Goal: Task Accomplishment & Management: Manage account settings

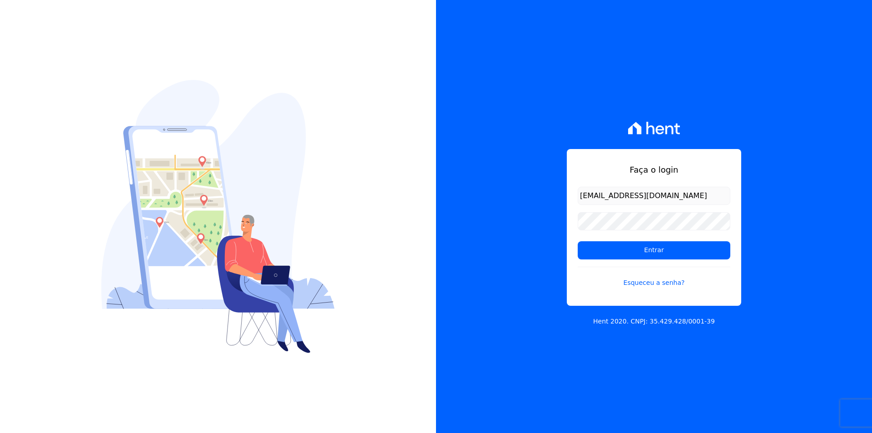
type input "[EMAIL_ADDRESS][DOMAIN_NAME]"
click at [622, 208] on form "jessicar.oliveira92@gmail.com Entrar Esqueceu a senha?" at bounding box center [654, 243] width 153 height 112
click at [578, 241] on input "Entrar" at bounding box center [654, 250] width 153 height 18
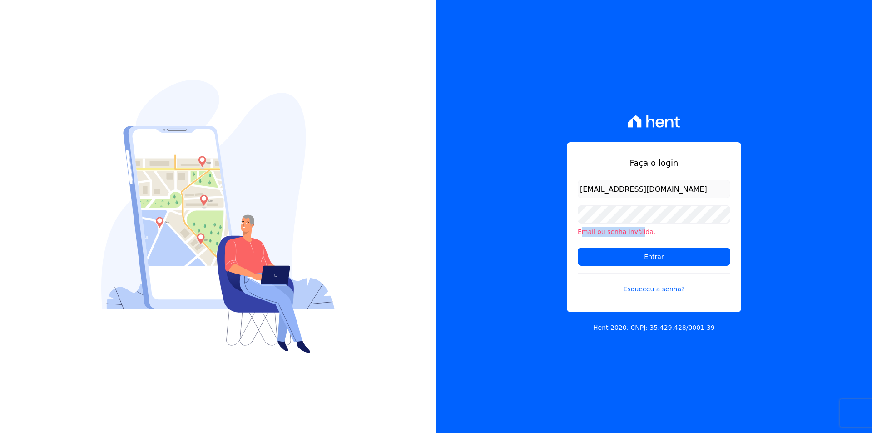
drag, startPoint x: 581, startPoint y: 235, endPoint x: 646, endPoint y: 233, distance: 64.5
click at [639, 233] on li "Email ou senha inválida." at bounding box center [654, 232] width 153 height 10
click at [656, 232] on li "Email ou senha inválida." at bounding box center [654, 232] width 153 height 10
click at [656, 292] on link "Esqueceu a senha?" at bounding box center [654, 283] width 153 height 21
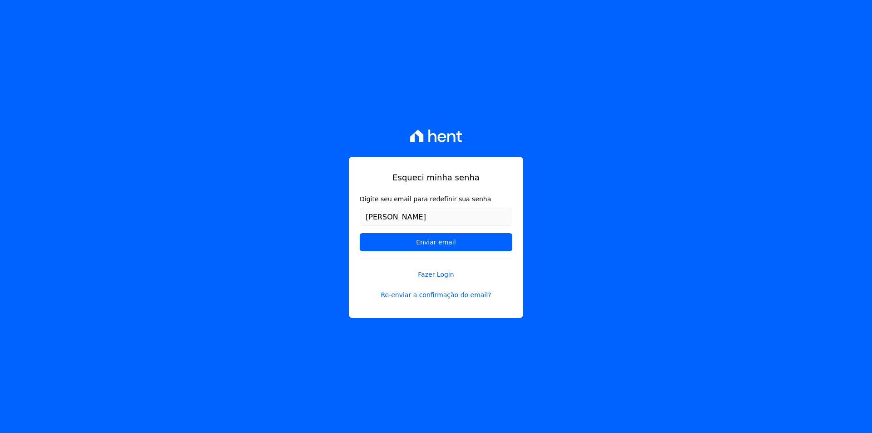
type input "[EMAIL_ADDRESS][DOMAIN_NAME]"
drag, startPoint x: 457, startPoint y: 238, endPoint x: 481, endPoint y: 261, distance: 33.1
click at [457, 239] on input "Enviar email" at bounding box center [436, 242] width 153 height 18
click at [434, 245] on input "Enviar email" at bounding box center [436, 242] width 153 height 18
click at [443, 245] on input "Enviar email" at bounding box center [436, 242] width 153 height 18
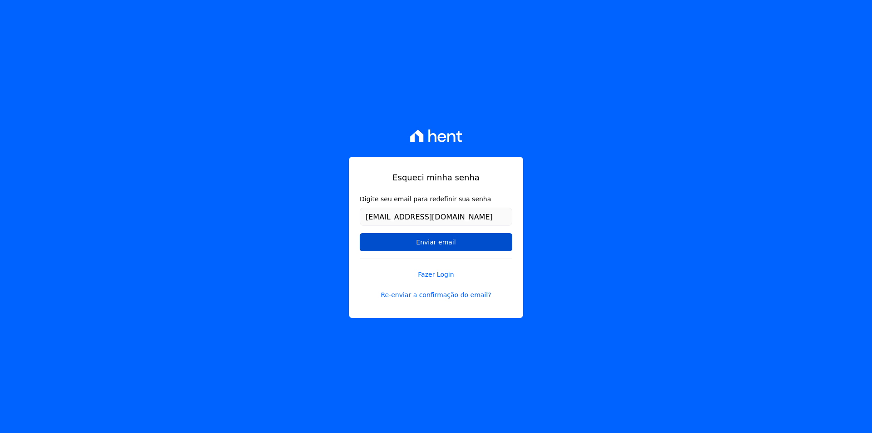
click at [443, 243] on input "Enviar email" at bounding box center [436, 242] width 153 height 18
click at [442, 240] on input "Enviar email" at bounding box center [436, 242] width 153 height 18
drag, startPoint x: 558, startPoint y: 261, endPoint x: 518, endPoint y: 262, distance: 39.5
click at [558, 262] on div "Esqueci minha senha Digite seu email para redefinir sua senha jessicar.oliveira…" at bounding box center [436, 216] width 872 height 433
click at [439, 242] on input "Enviar email" at bounding box center [436, 242] width 153 height 18
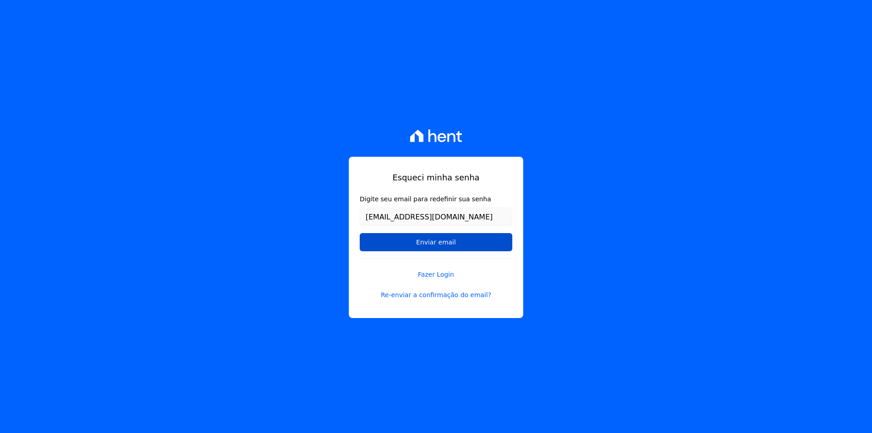
click at [439, 242] on input "Enviar email" at bounding box center [436, 242] width 153 height 18
click at [562, 244] on div "Esqueci minha senha Digite seu email para redefinir sua senha jessicar.oliveira…" at bounding box center [436, 216] width 872 height 433
click at [588, 230] on div "Esqueci minha senha Digite seu email para redefinir sua senha jessicar.oliveira…" at bounding box center [436, 216] width 872 height 433
click at [441, 239] on input "Enviar email" at bounding box center [436, 242] width 153 height 18
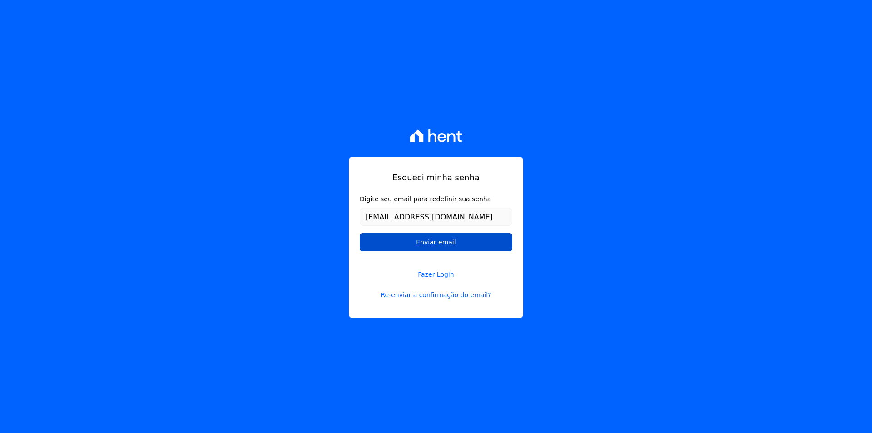
click at [441, 239] on input "Enviar email" at bounding box center [436, 242] width 153 height 18
